Goal: Task Accomplishment & Management: Complete application form

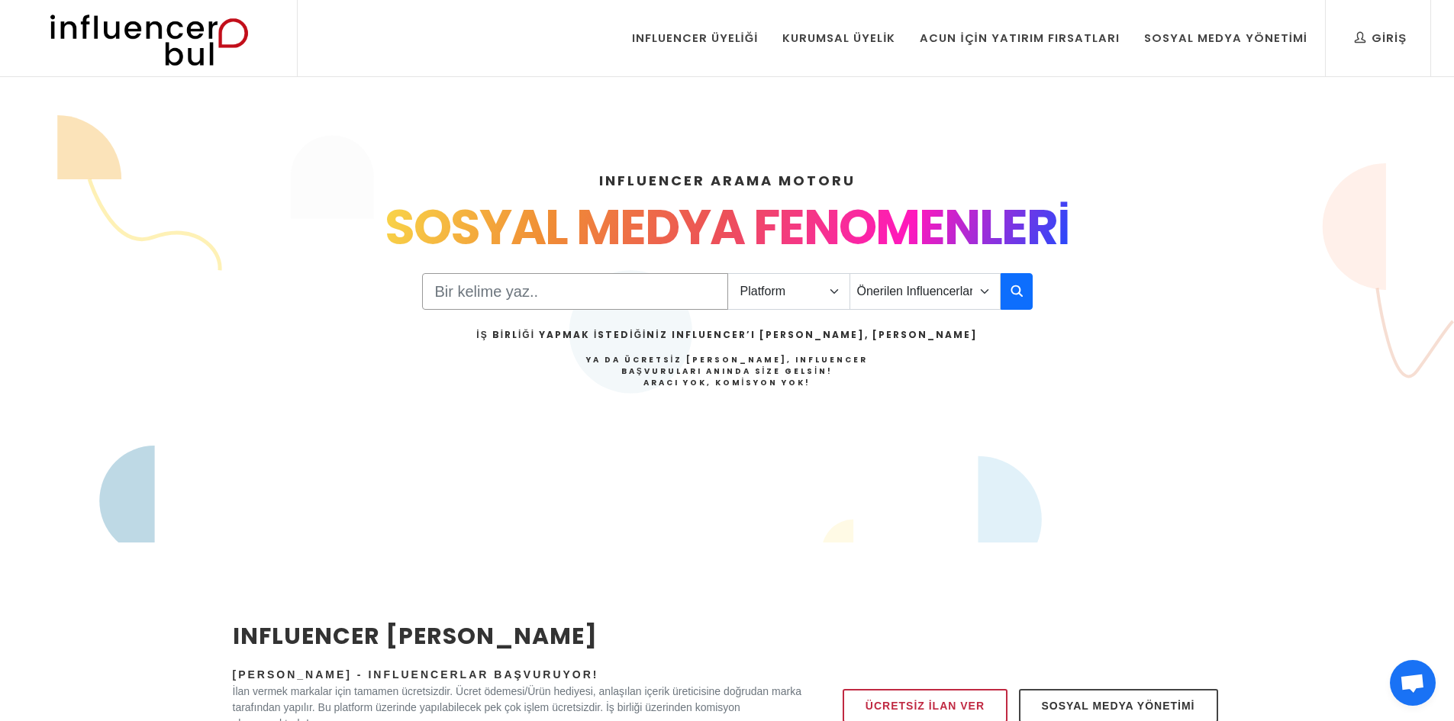
click at [580, 289] on input "Search" at bounding box center [575, 291] width 306 height 37
click at [786, 295] on select "Platform Instagram Facebook Youtube Tiktok Twitter Twitch" at bounding box center [788, 291] width 123 height 37
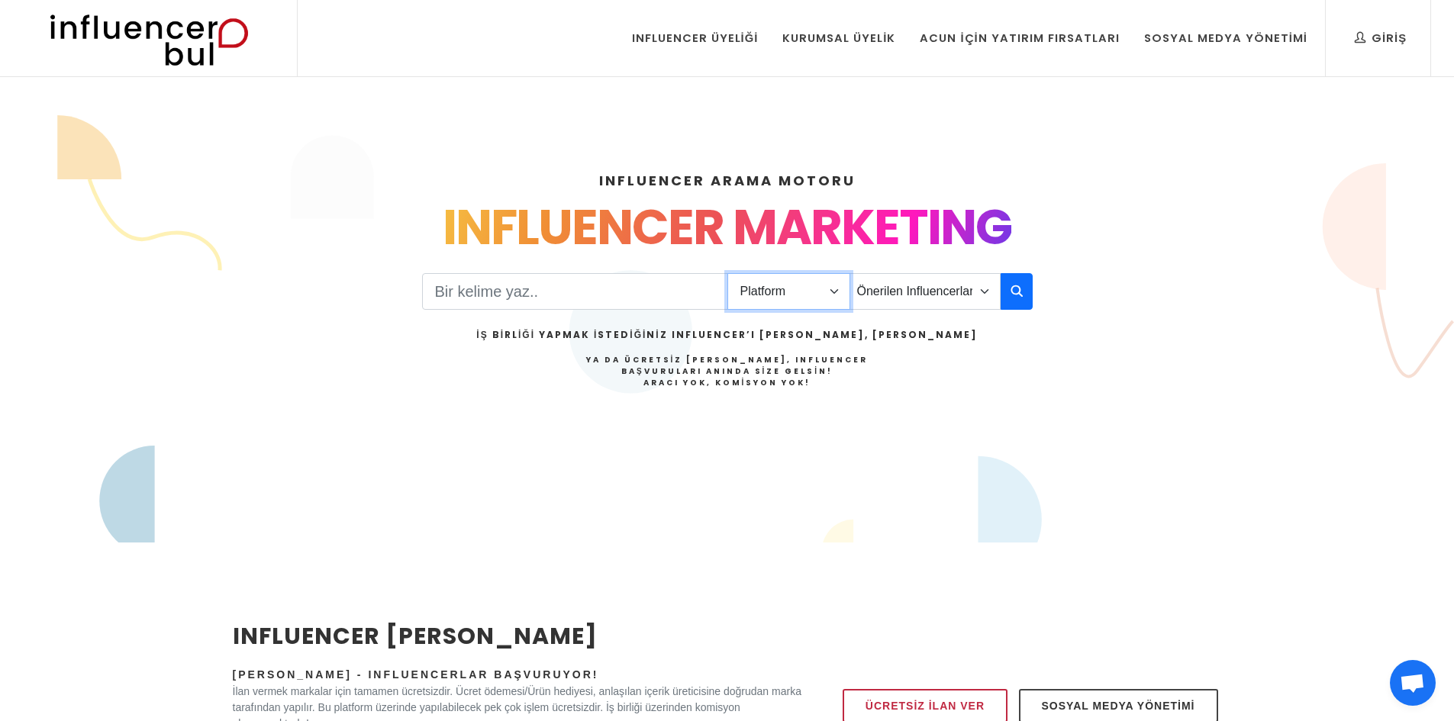
select select "1"
click at [727, 273] on select "Platform Instagram Facebook Youtube Tiktok Twitter Twitch" at bounding box center [788, 291] width 123 height 37
click at [910, 295] on select "Önerilen Influencerlar Aile & Çocuk & Ebeveyn Alışveriş & Giyim & Aksesuar Arab…" at bounding box center [924, 291] width 151 height 37
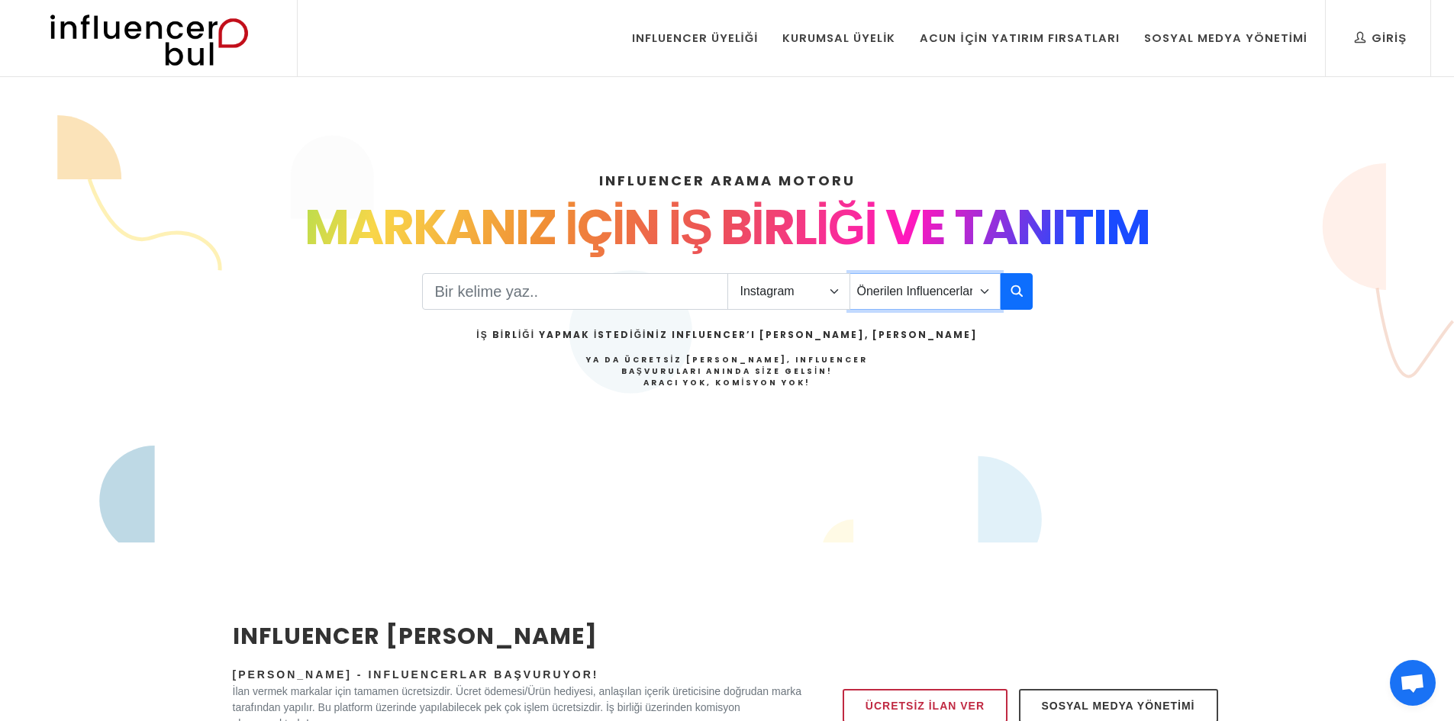
select select "43"
click at [849, 273] on select "Önerilen Influencerlar Aile & Çocuk & Ebeveyn Alışveriş & Giyim & Aksesuar Arab…" at bounding box center [924, 291] width 151 height 37
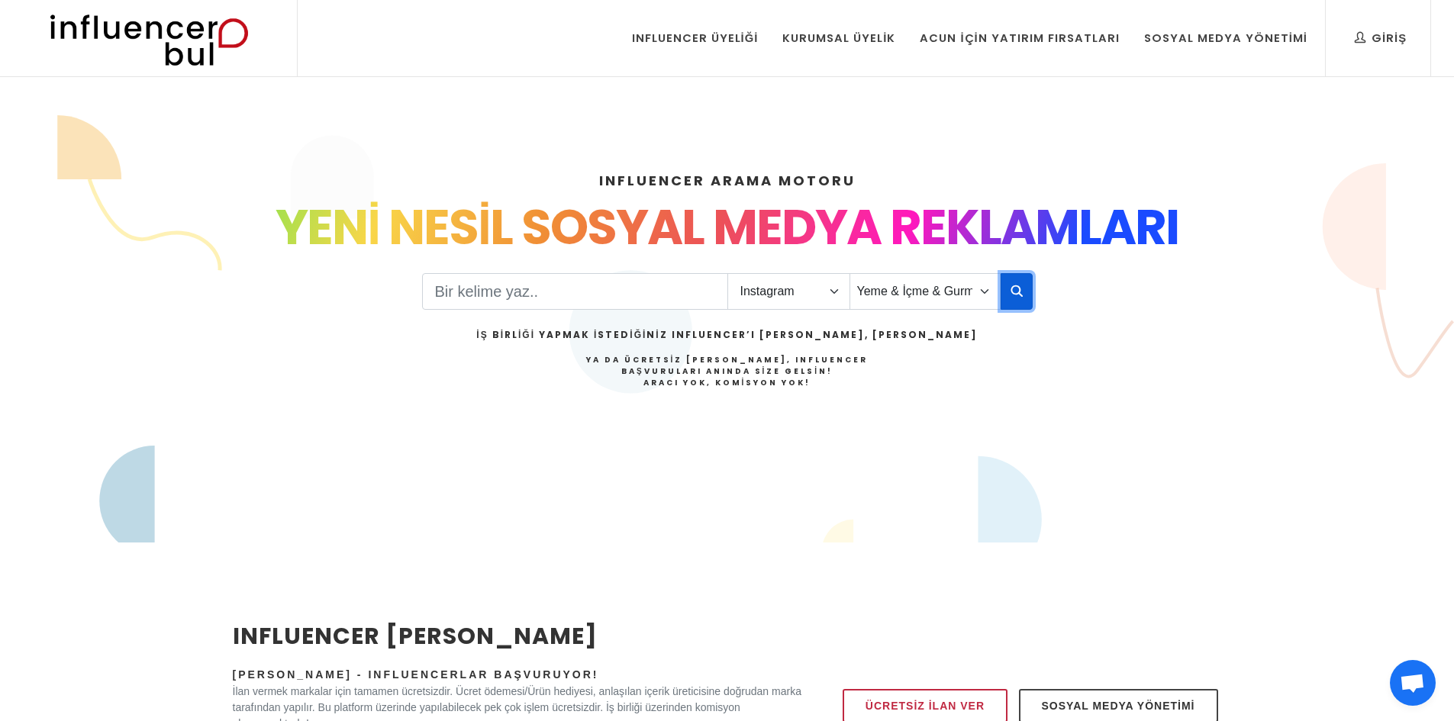
click at [1021, 283] on icon "button" at bounding box center [1016, 291] width 12 height 18
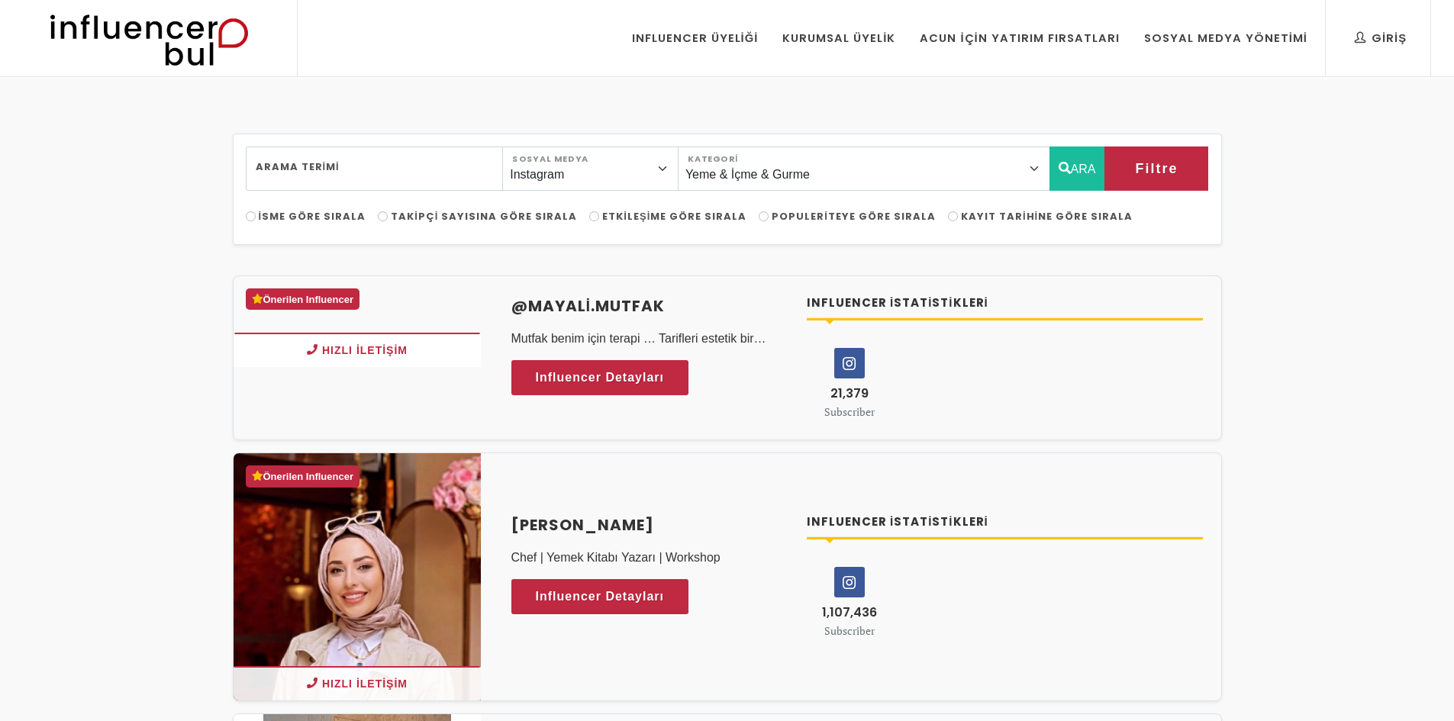
select select "43"
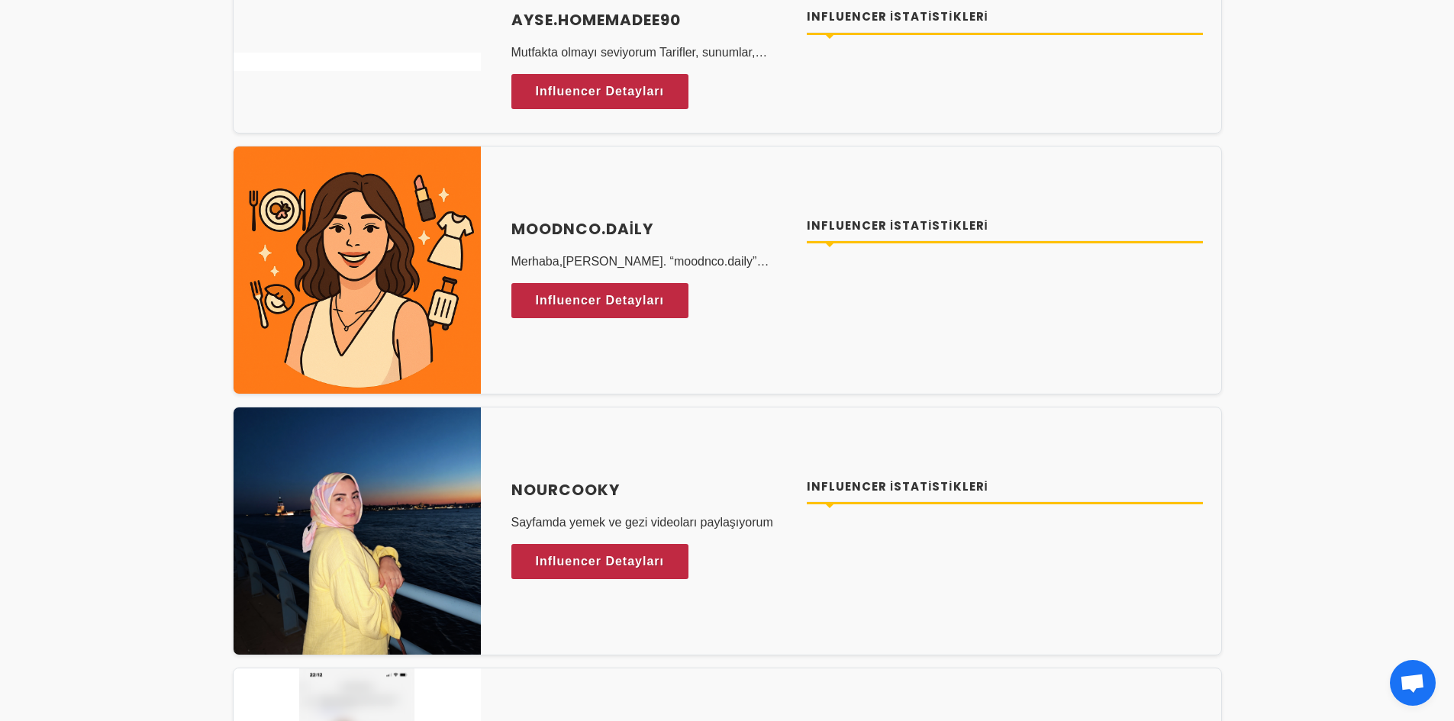
scroll to position [992, 0]
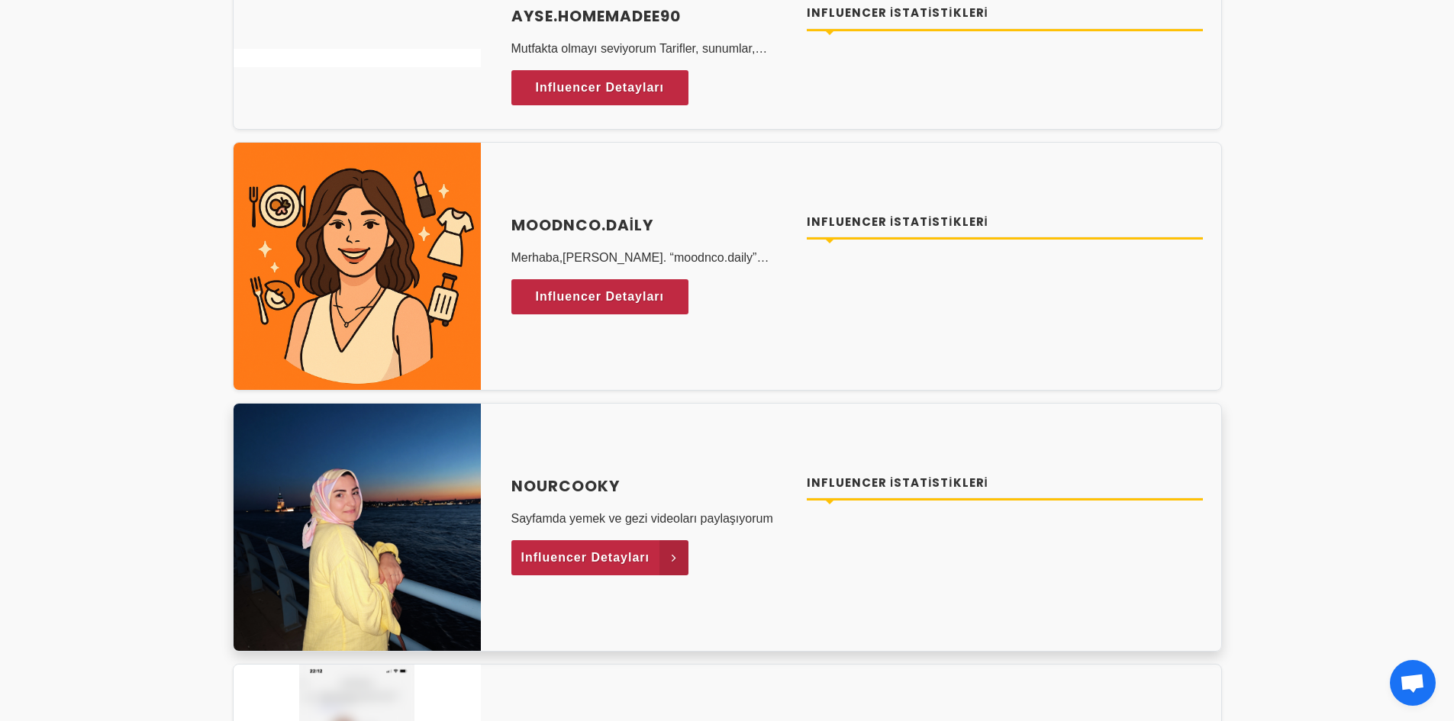
click at [654, 559] on link "Influencer Detayları" at bounding box center [600, 557] width 178 height 35
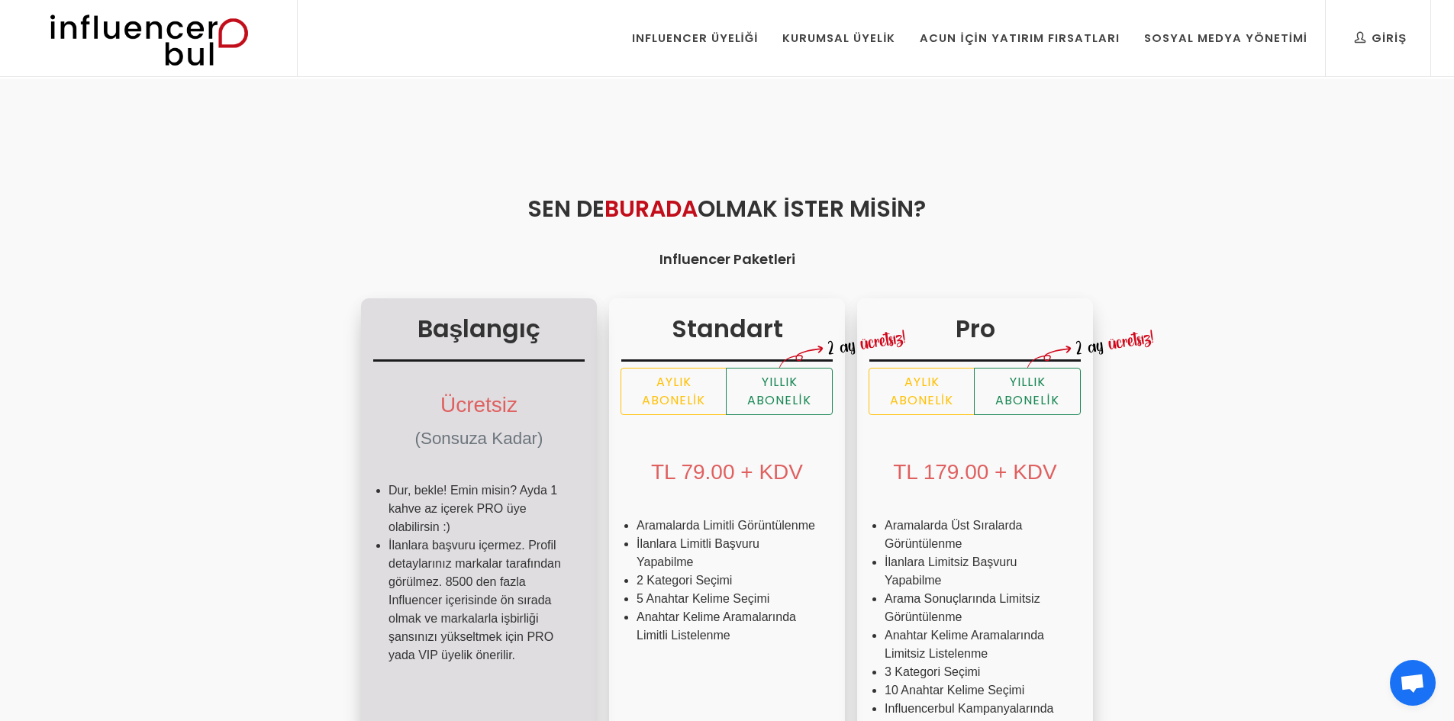
click at [373, 453] on div "Ücretsiz (Sonsuza Kadar)" at bounding box center [478, 418] width 211 height 101
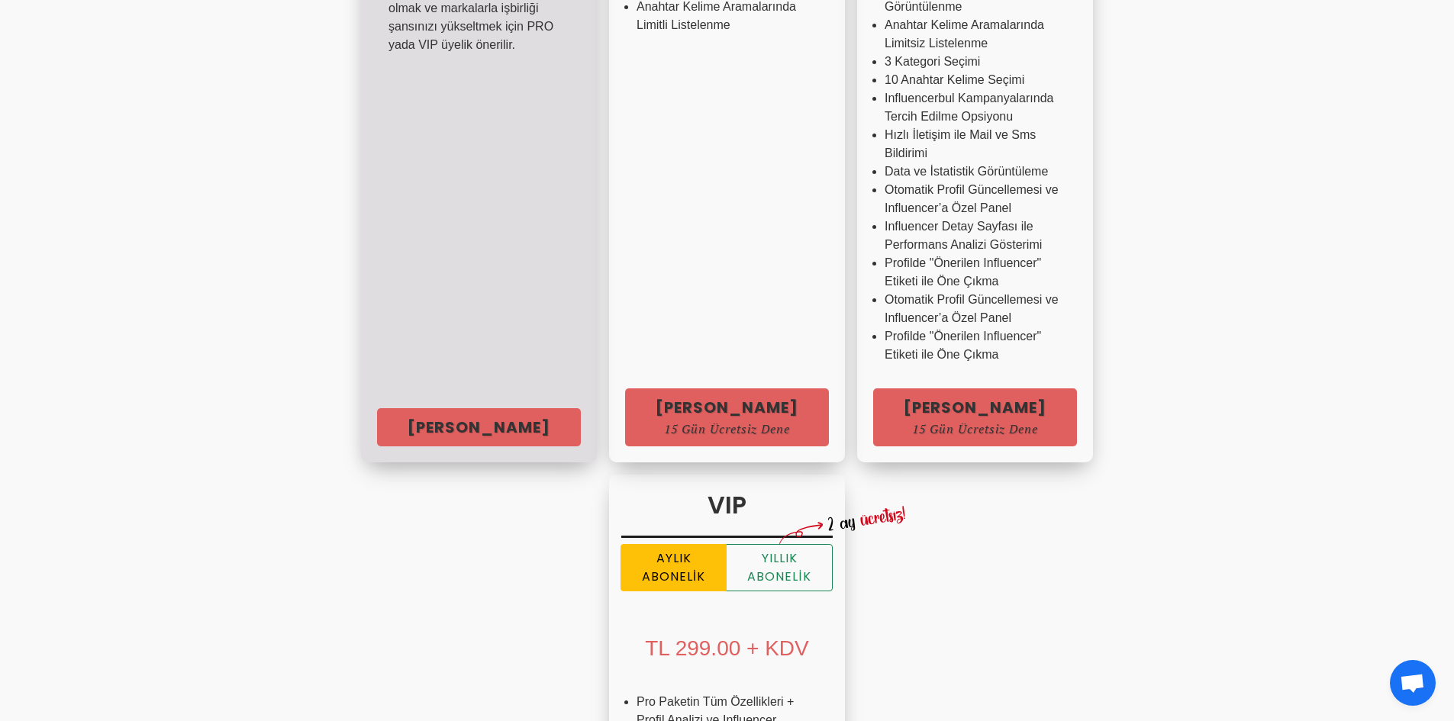
scroll to position [763, 0]
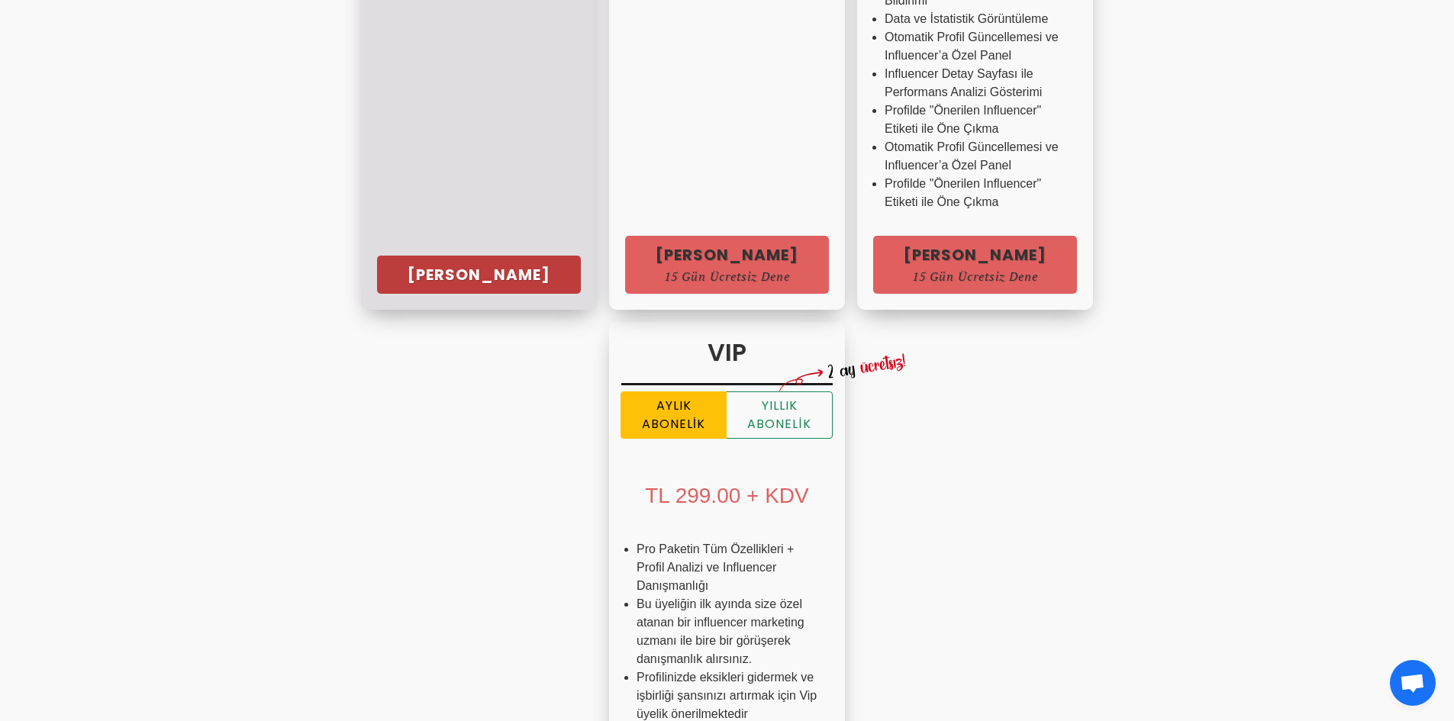
click at [377, 266] on link "Hemen Başla" at bounding box center [479, 275] width 204 height 38
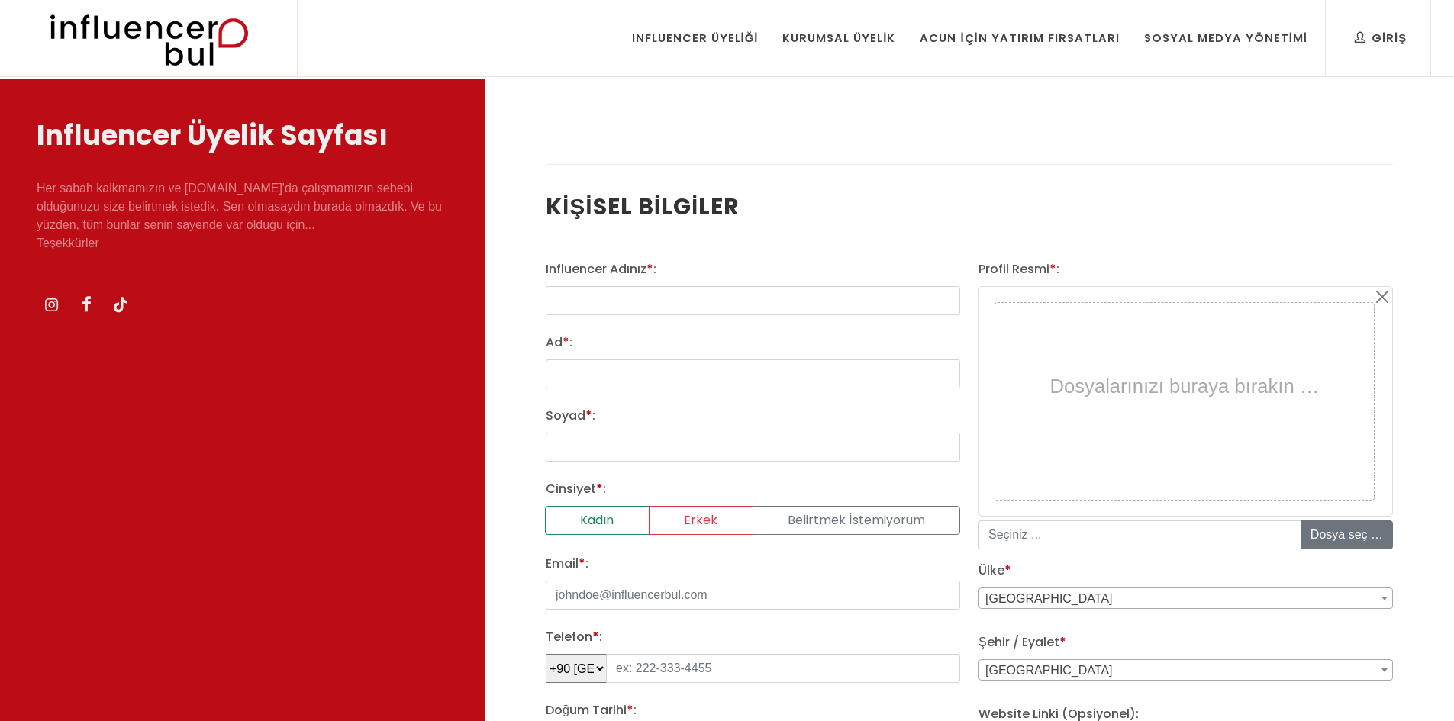
select select
click at [634, 301] on input "text" at bounding box center [753, 300] width 414 height 29
type input "tenceretelasi"
click at [599, 379] on input "Ad * :" at bounding box center [753, 373] width 414 height 29
type input "hacer"
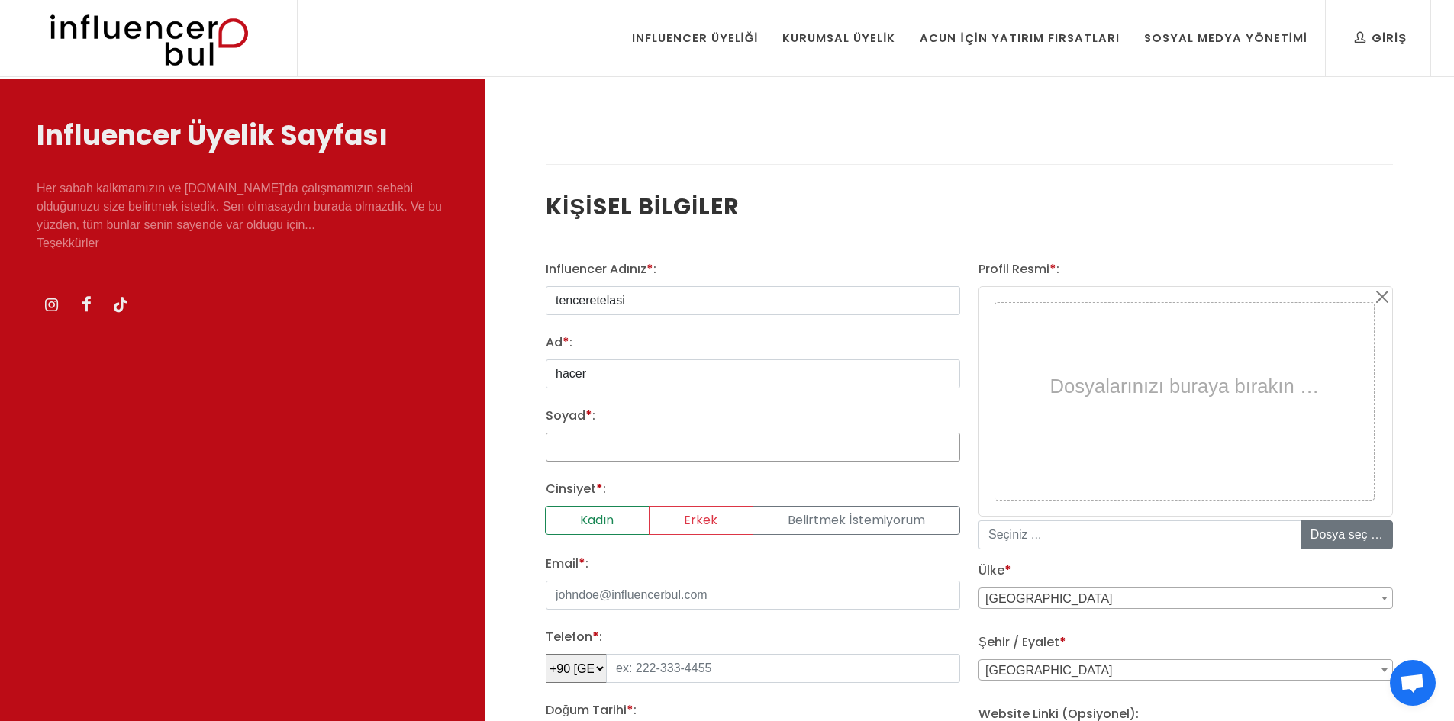
click at [596, 449] on input "Soyad * :" at bounding box center [753, 447] width 414 height 29
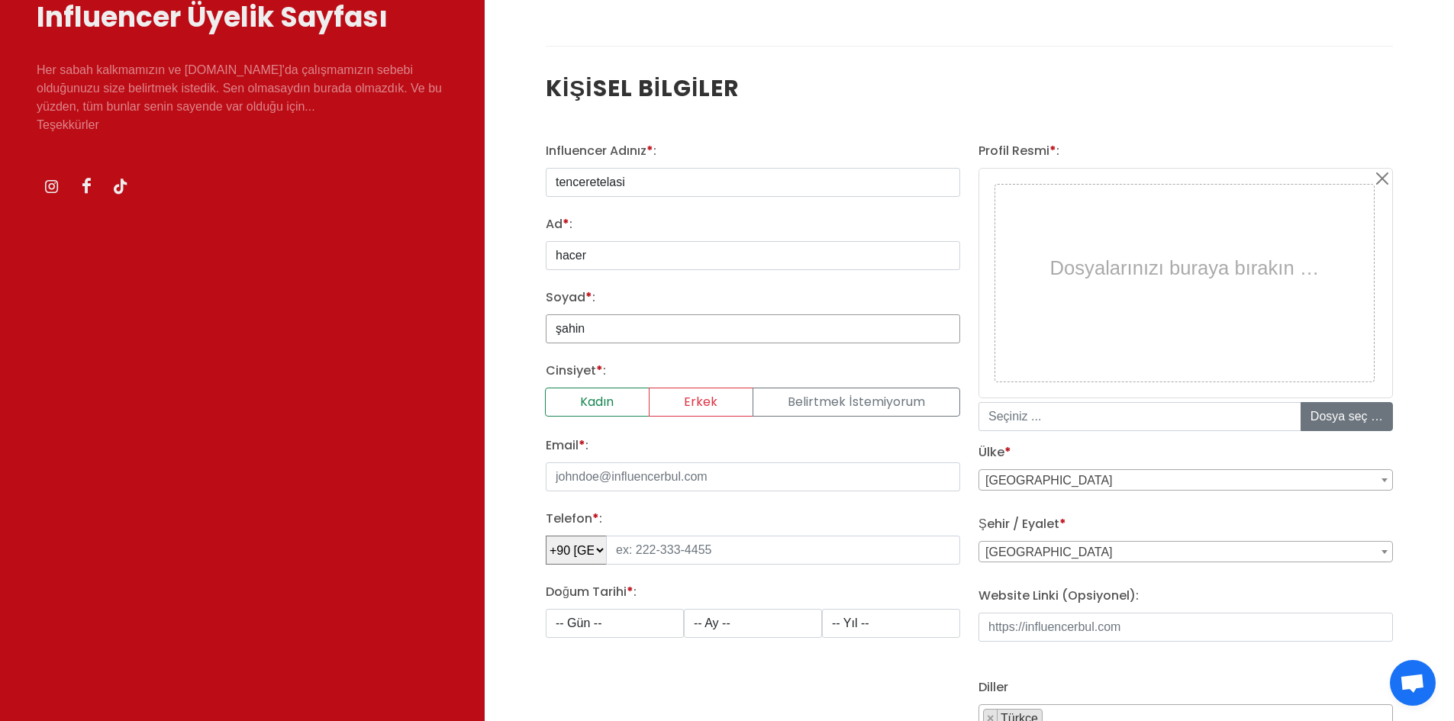
scroll to position [153, 0]
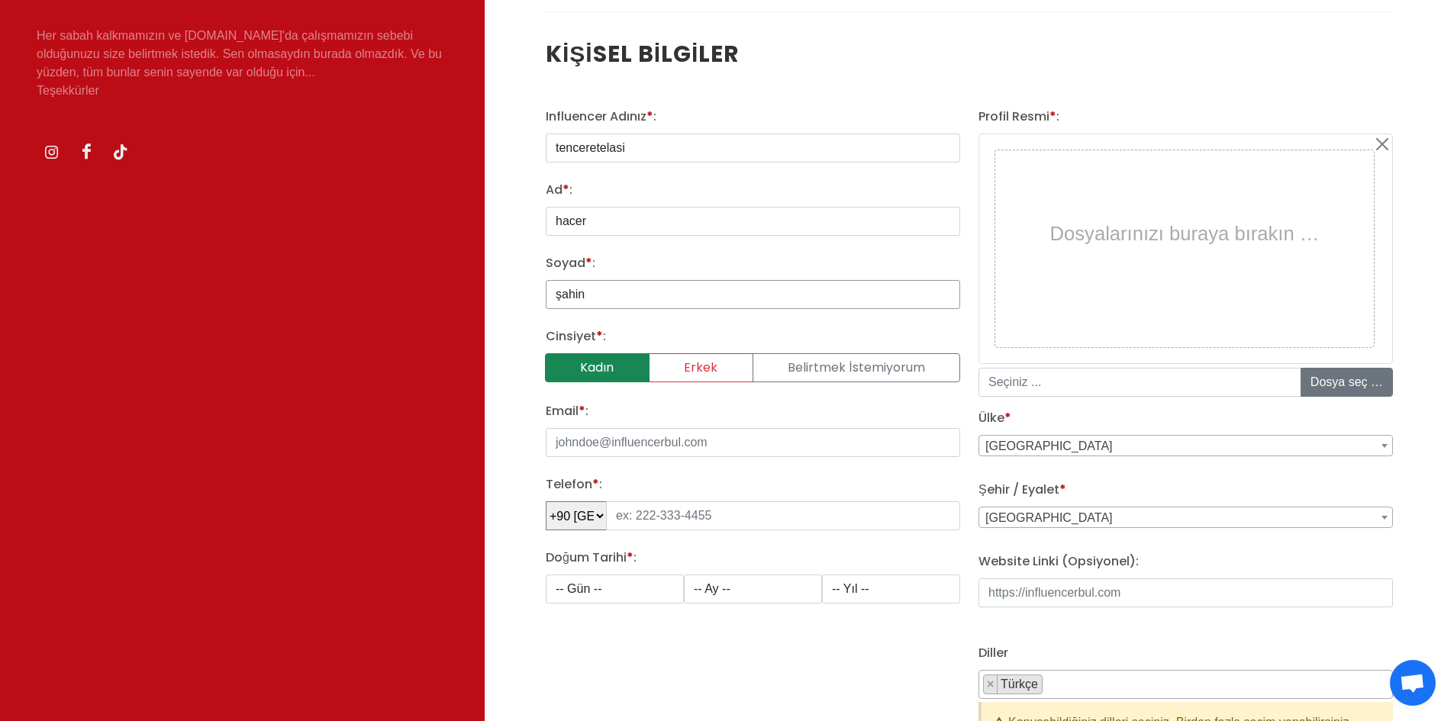
type input "şahin"
click at [603, 369] on label "Kadın" at bounding box center [597, 367] width 105 height 29
click at [556, 363] on input "Kadın" at bounding box center [551, 358] width 10 height 10
radio input "true"
click at [572, 447] on input "Email * :" at bounding box center [753, 442] width 414 height 29
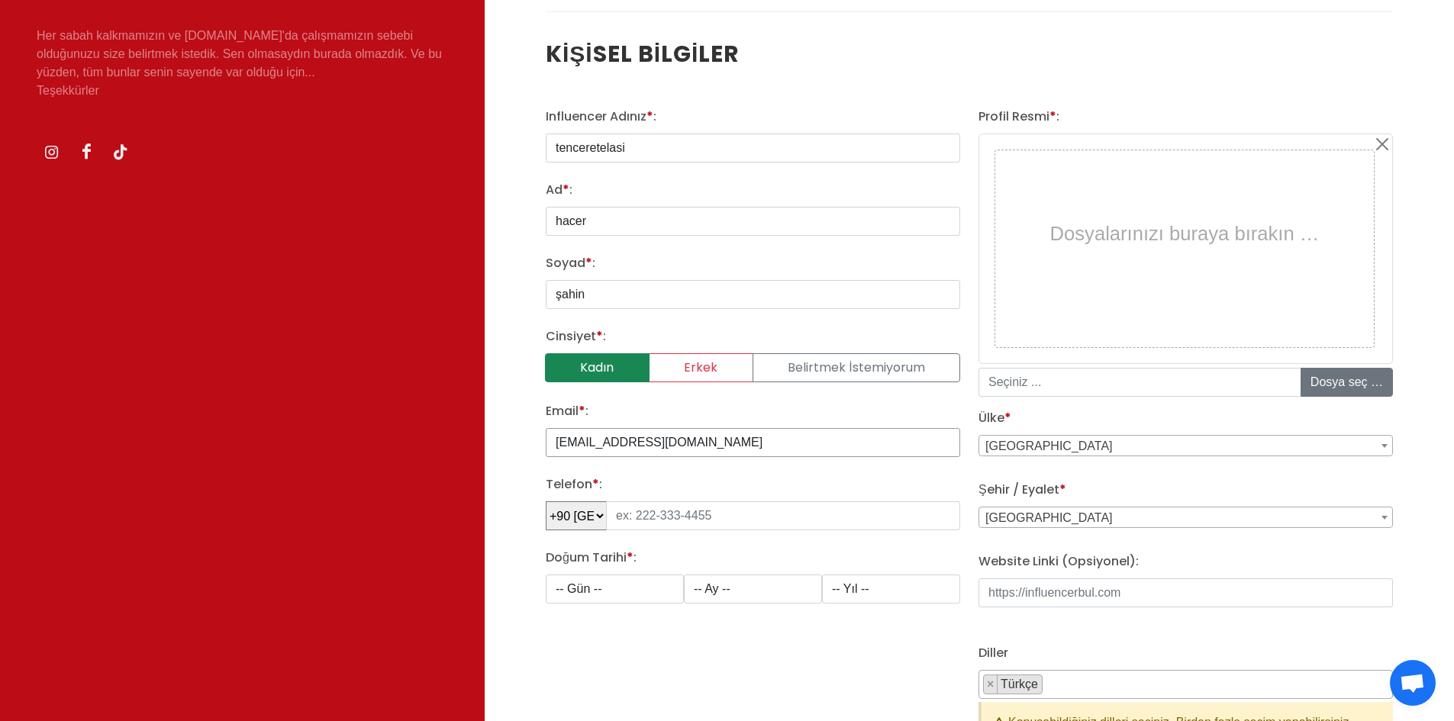
type input "tenceretelasi@gmail.com"
click at [640, 517] on input "tel" at bounding box center [783, 515] width 354 height 29
type input "544 770 17 75"
click at [636, 594] on select "-- Gün -- 1 2 3 4 5 6 7 8 9 10 11 12 13 14 15 16 17 18 19 20 21 22 23 24 25 26 …" at bounding box center [615, 589] width 138 height 29
select select "1"
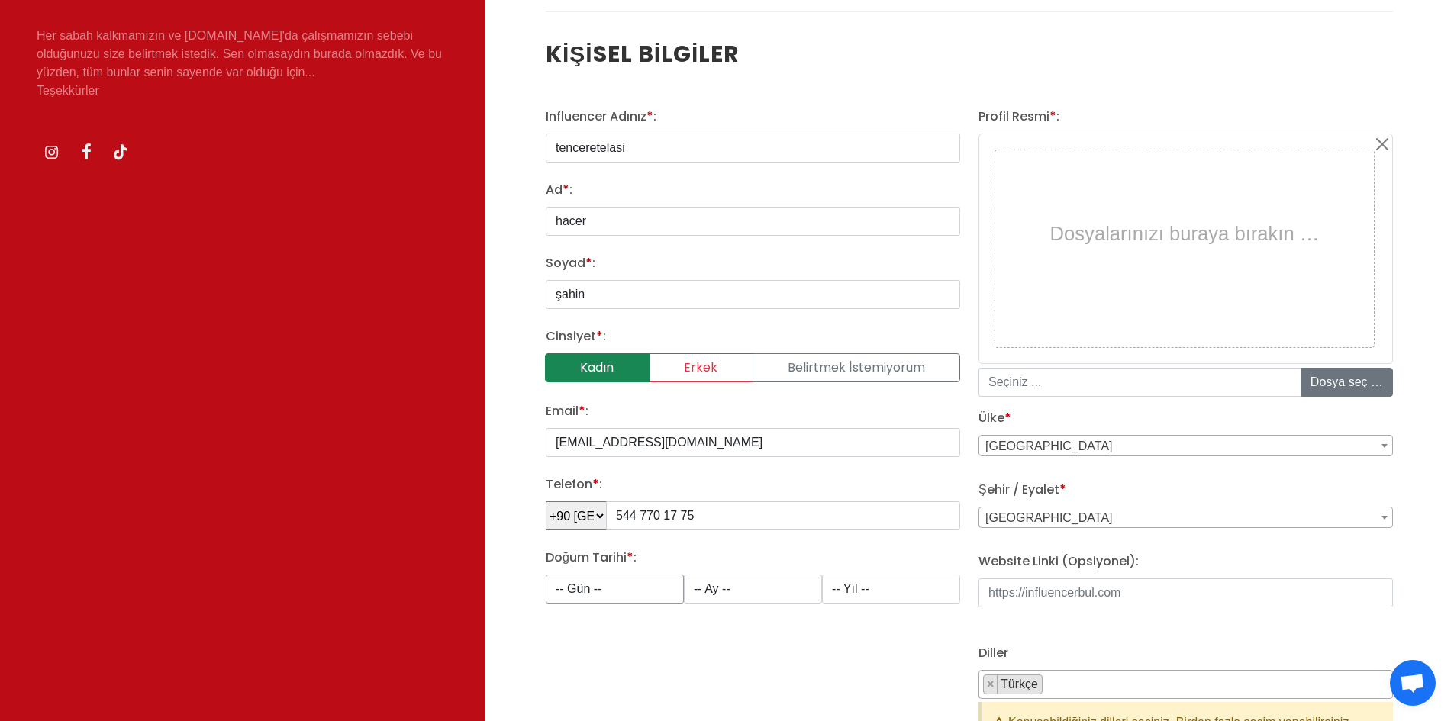
click at [546, 575] on select "-- Gün -- 1 2 3 4 5 6 7 8 9 10 11 12 13 14 15 16 17 18 19 20 21 22 23 24 25 26 …" at bounding box center [615, 589] width 138 height 29
click at [754, 590] on select "-- Ay -- 1 2 3 4 5 6 7 8 9 10 11 12" at bounding box center [753, 589] width 138 height 29
select select "4"
click at [684, 575] on select "-- Ay -- 1 2 3 4 5 6 7 8 9 10 11 12" at bounding box center [753, 589] width 138 height 29
click at [876, 593] on select "-- Yıl -- 2008 2007 2006 2005 2004 2003 2002 2001 2000 1999 1998 1997 1996 1995…" at bounding box center [891, 589] width 138 height 29
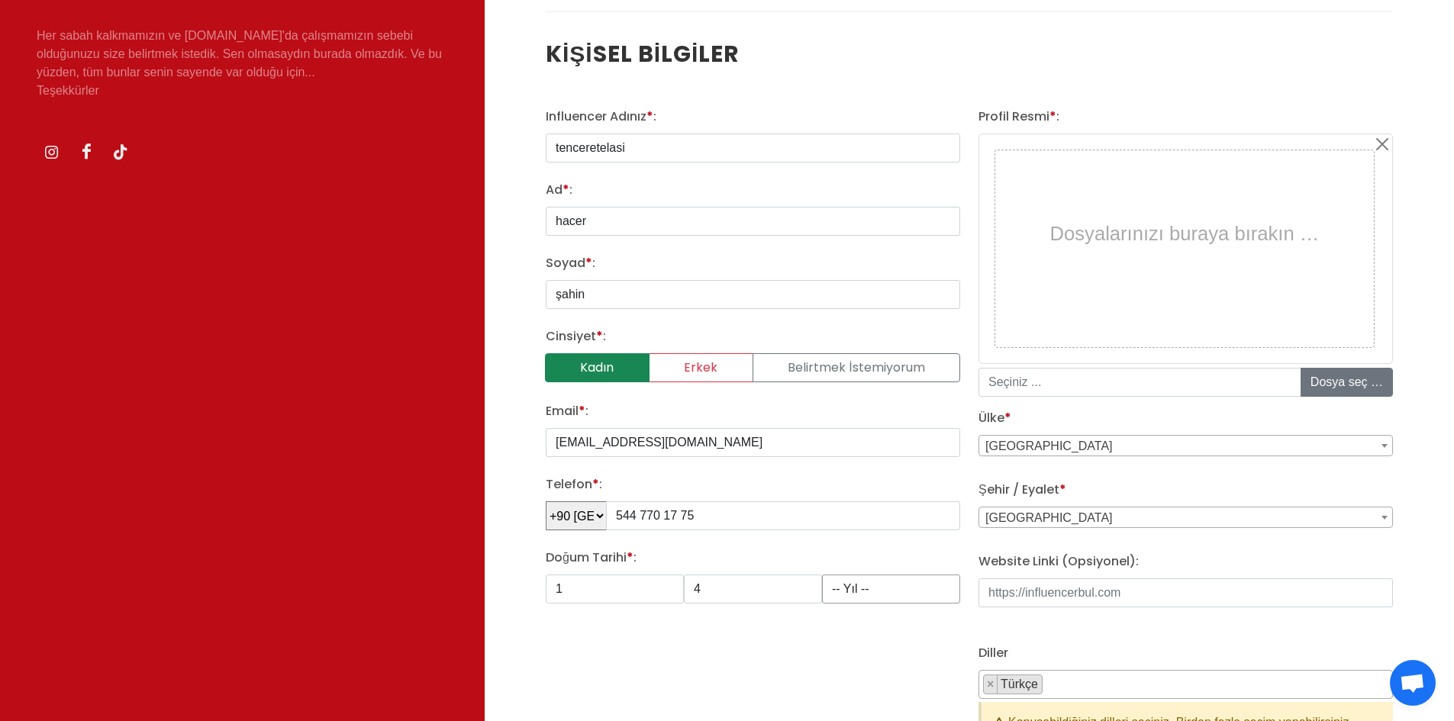
select select "1992"
click at [822, 575] on select "-- Yıl -- 2008 2007 2006 2005 2004 2003 2002 2001 2000 1999 1998 1997 1996 1995…" at bounding box center [891, 589] width 138 height 29
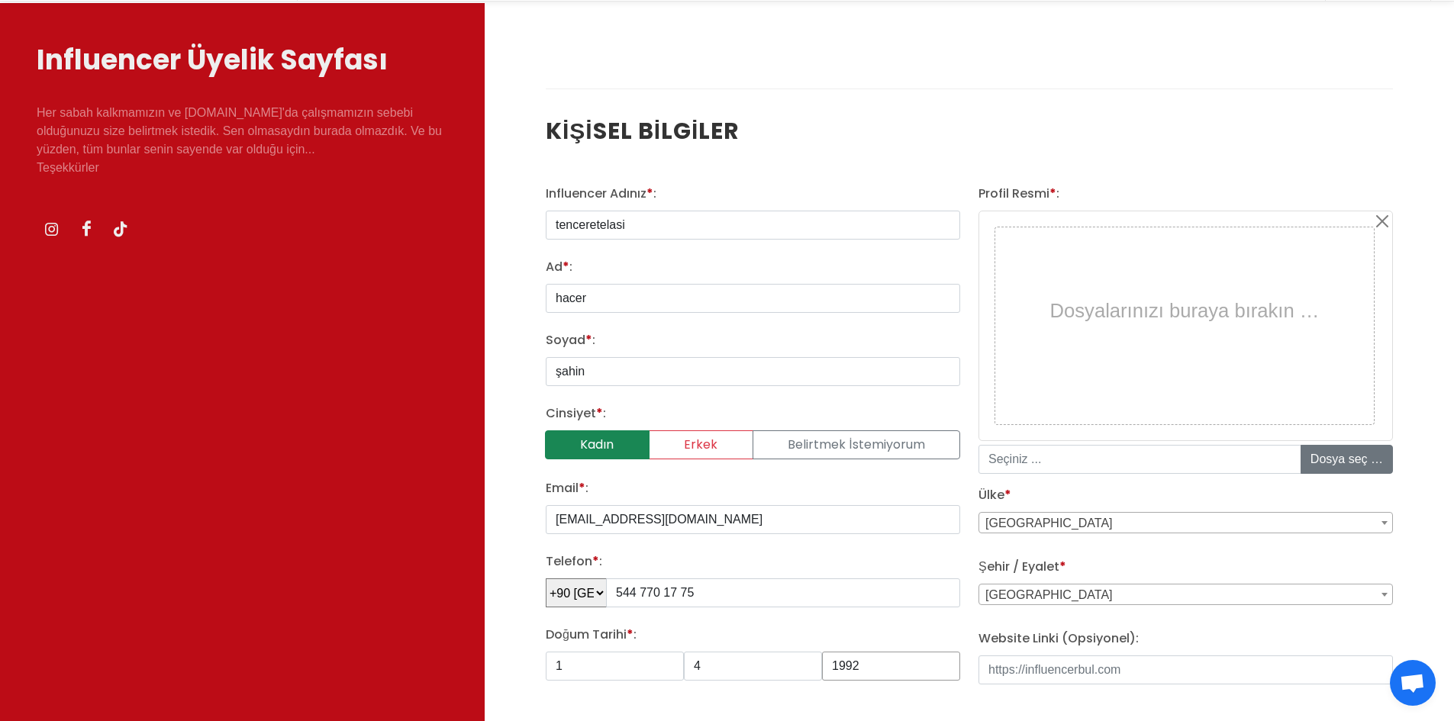
scroll to position [0, 0]
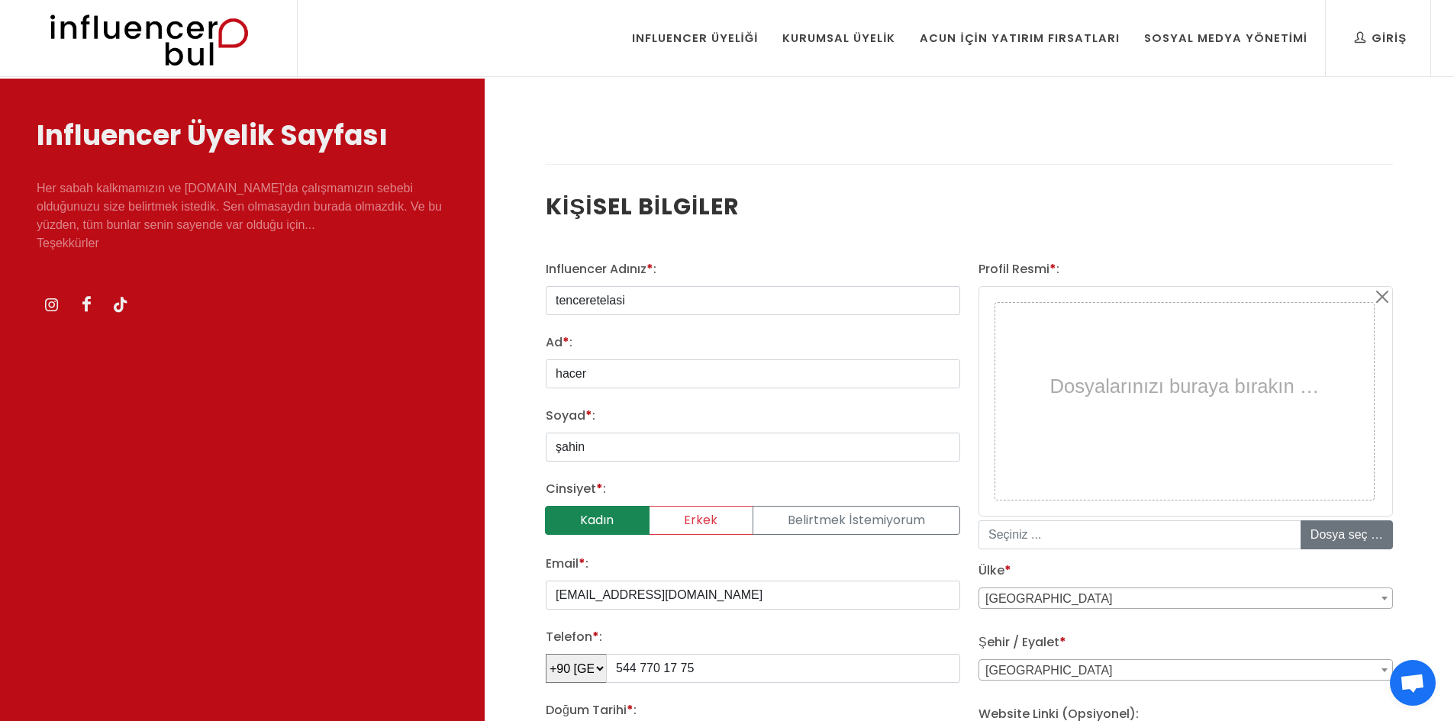
click at [156, 26] on img at bounding box center [148, 38] width 251 height 76
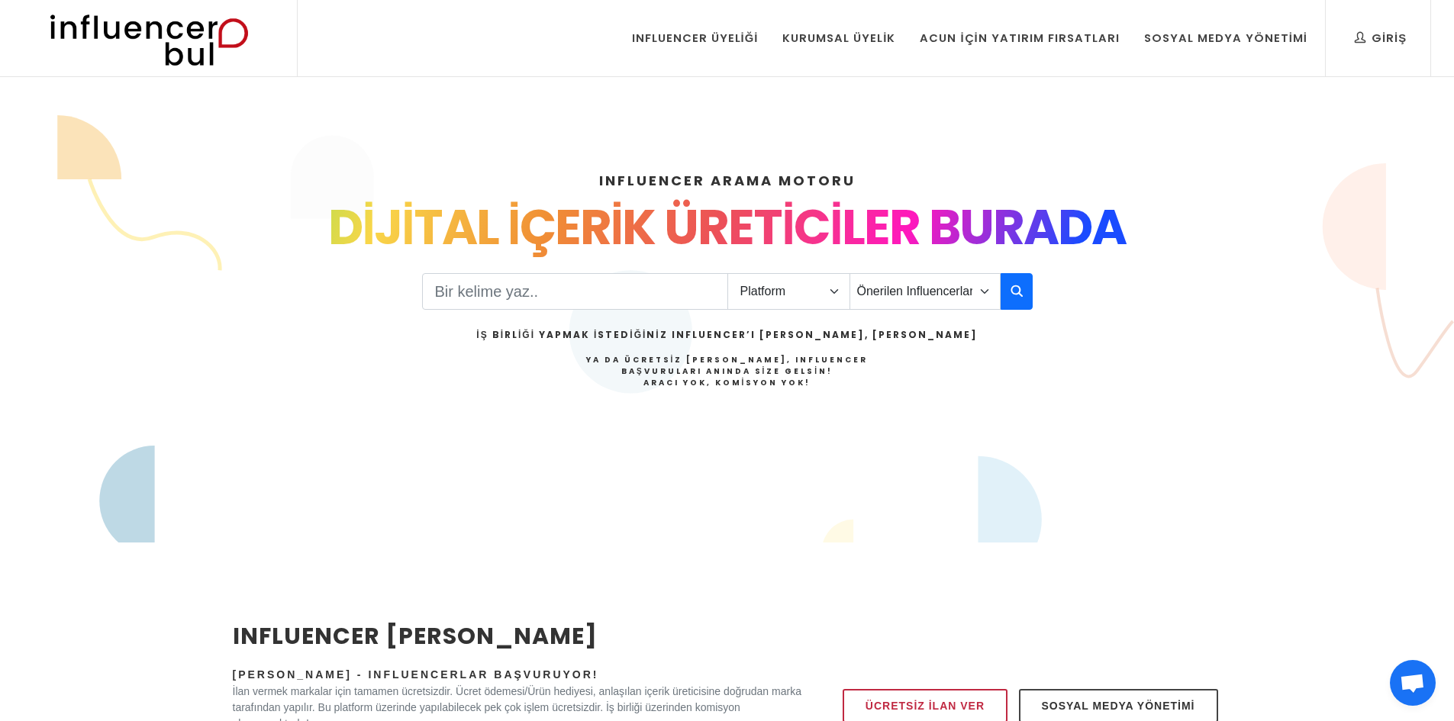
click at [198, 26] on img at bounding box center [148, 38] width 251 height 76
